Goal: Transaction & Acquisition: Purchase product/service

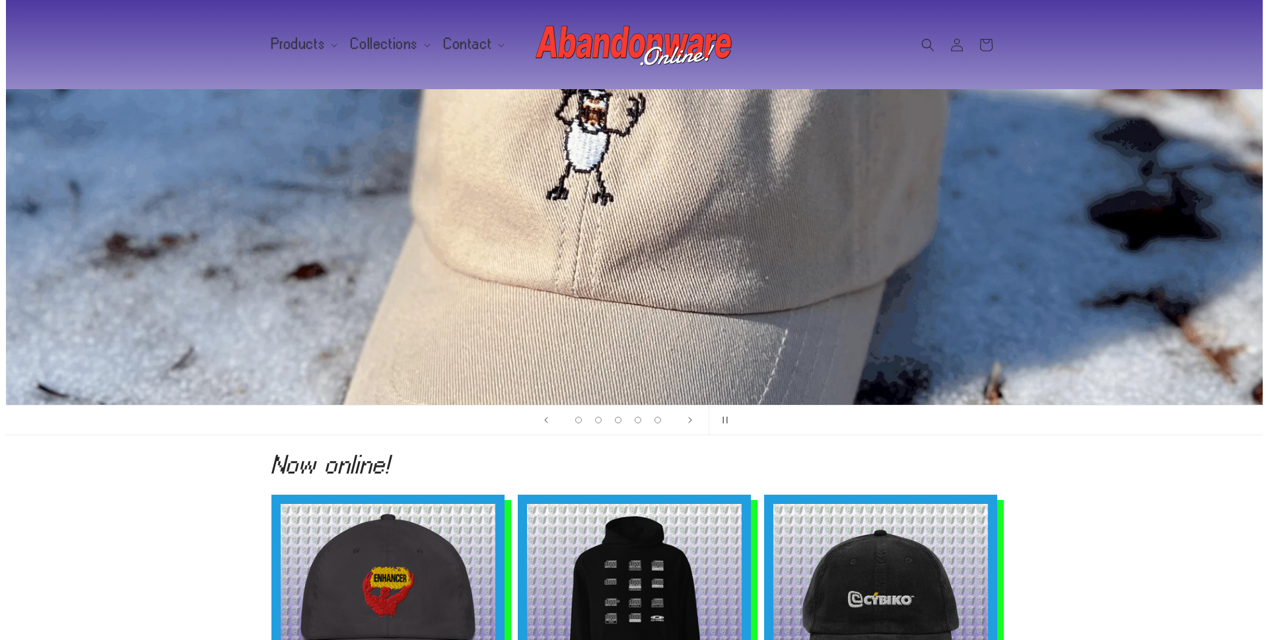
scroll to position [66, 0]
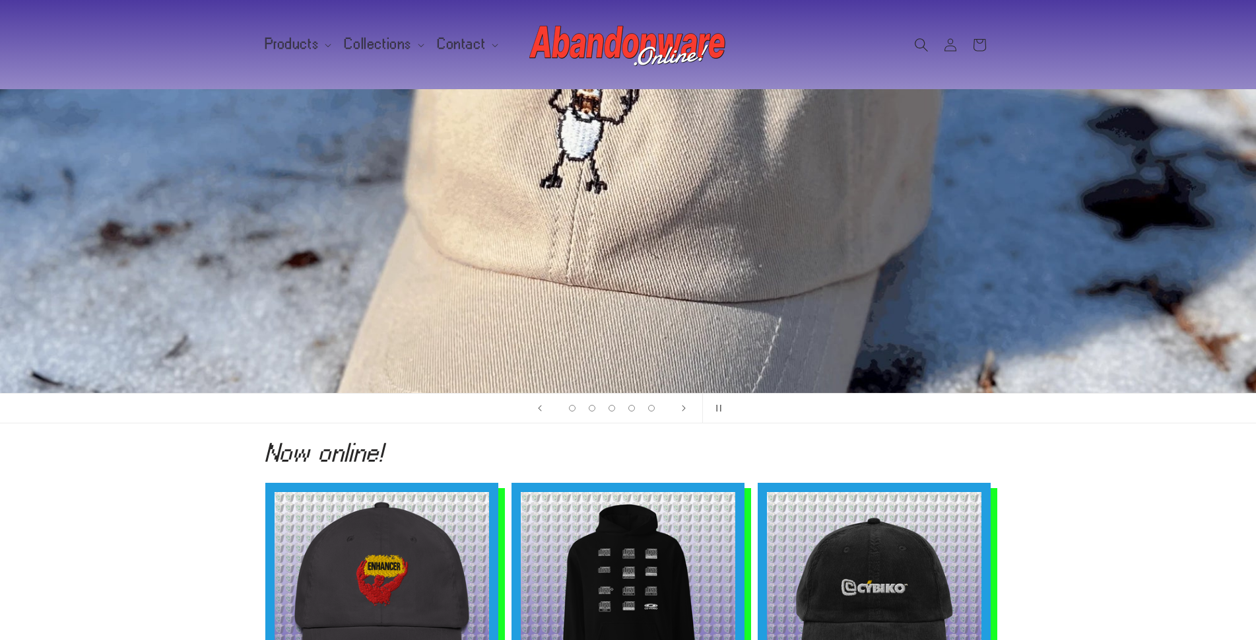
click at [918, 44] on icon "Search" at bounding box center [921, 45] width 14 height 14
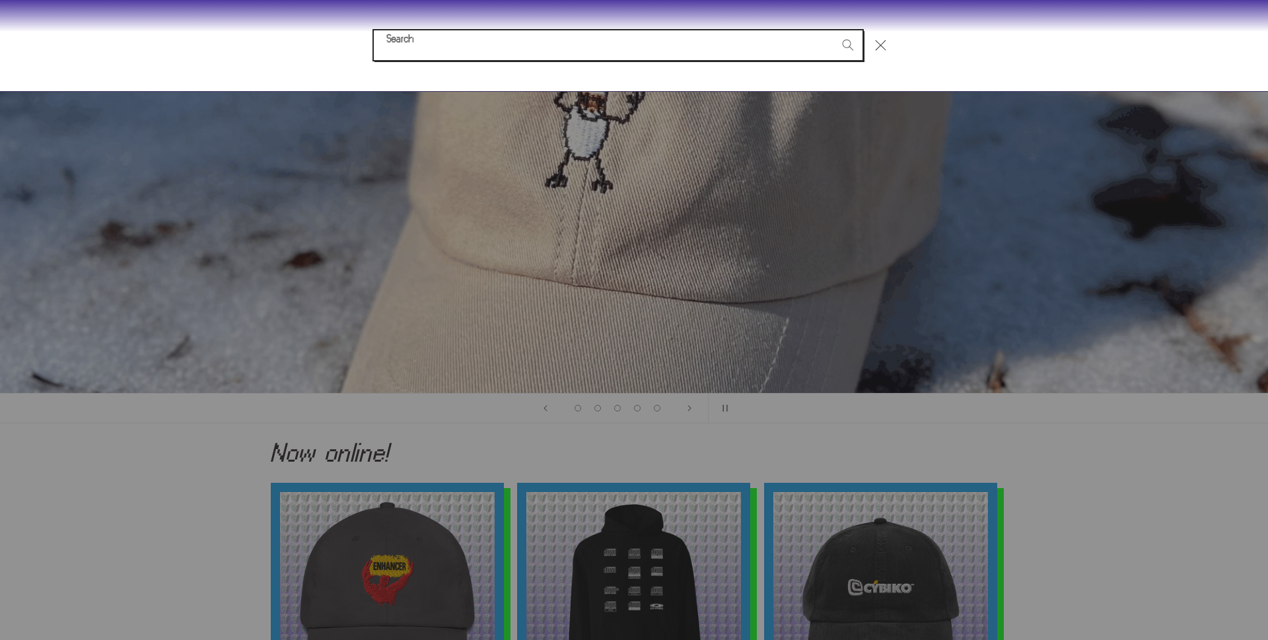
click at [701, 48] on input "Search" at bounding box center [618, 45] width 489 height 30
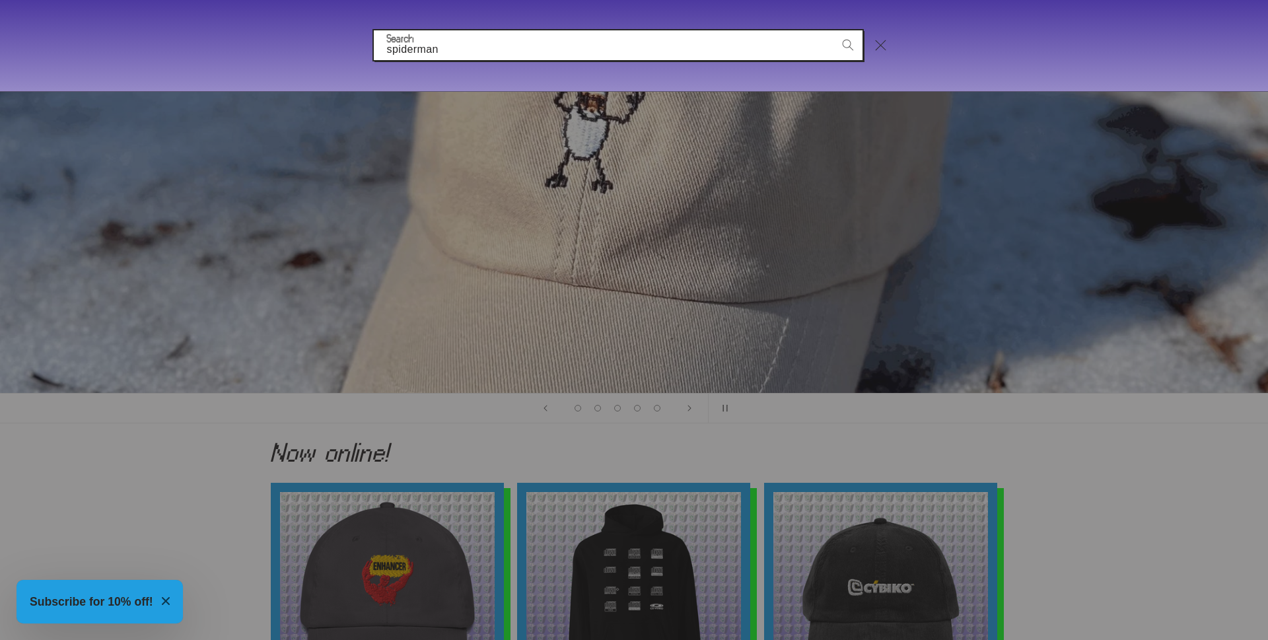
type input "spiderman"
click at [833, 30] on button "Search" at bounding box center [847, 44] width 29 height 29
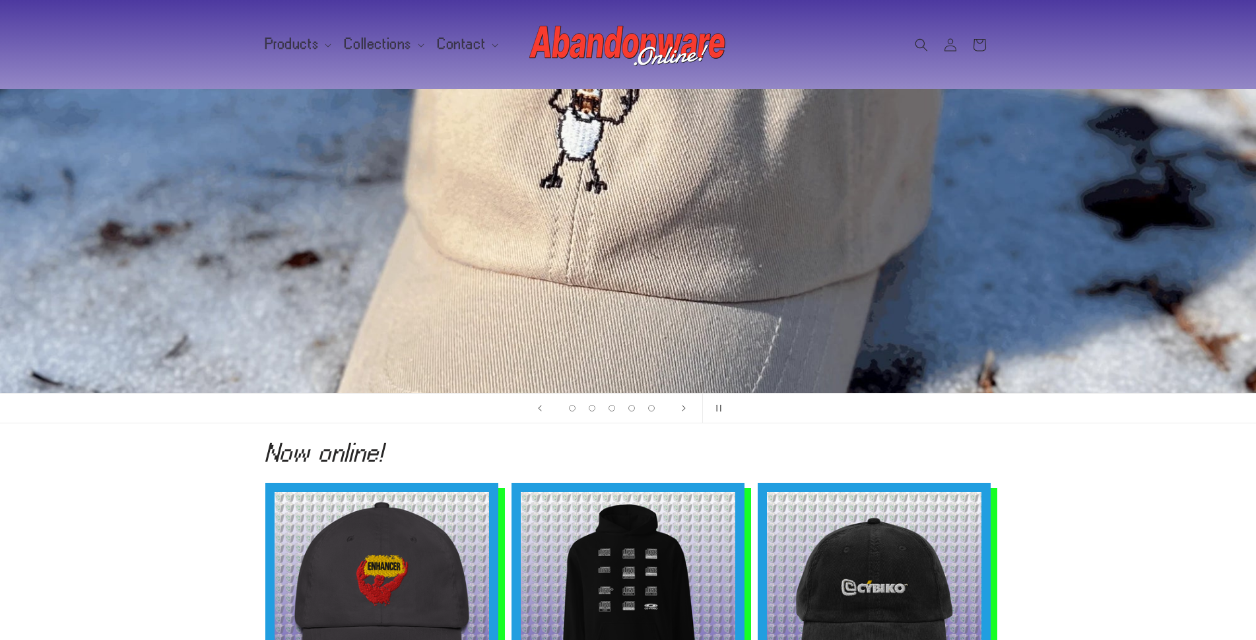
scroll to position [66, 0]
